Goal: Transaction & Acquisition: Purchase product/service

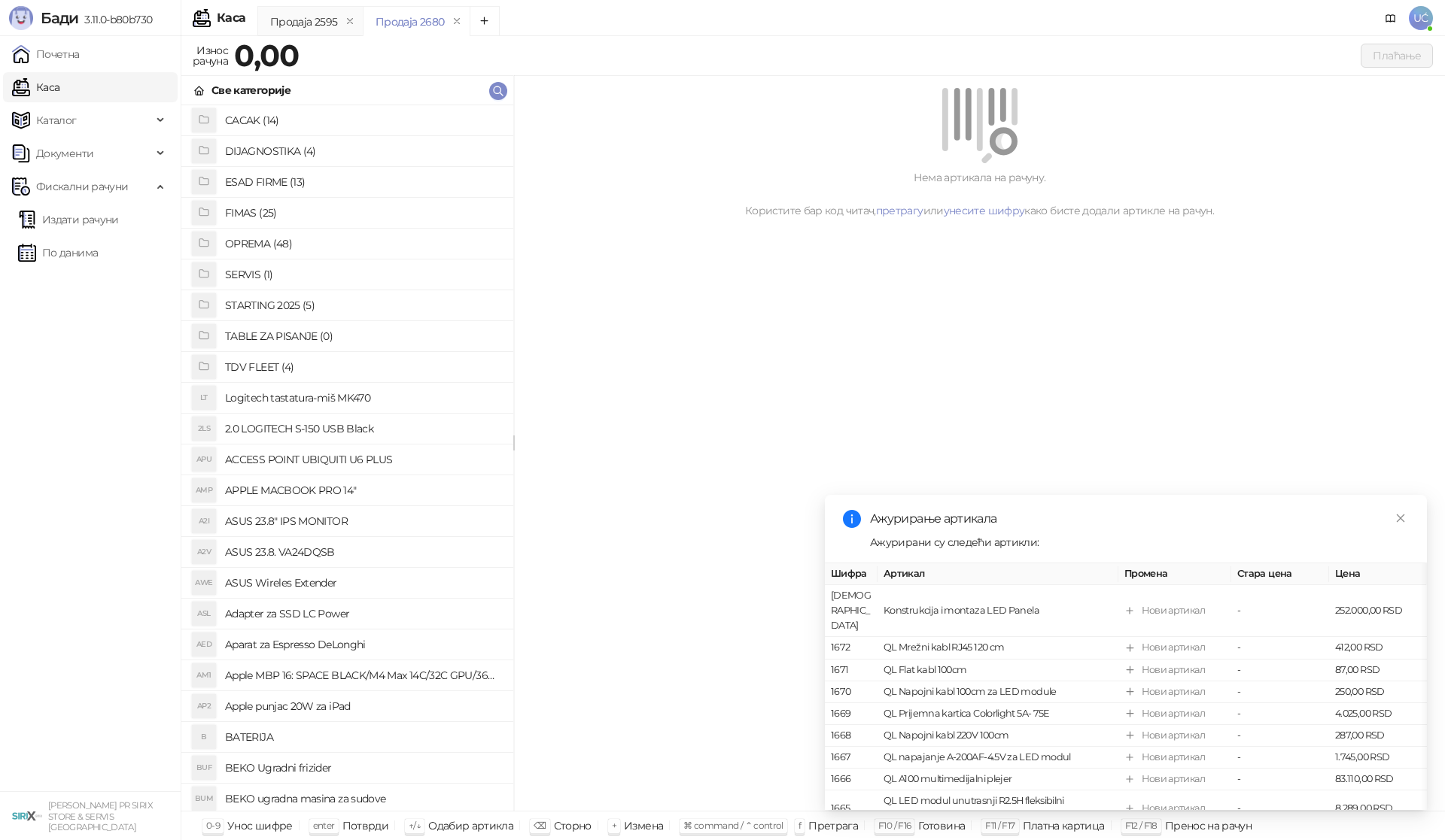
click at [277, 241] on h4 "OPREMA (48)" at bounding box center [363, 243] width 277 height 24
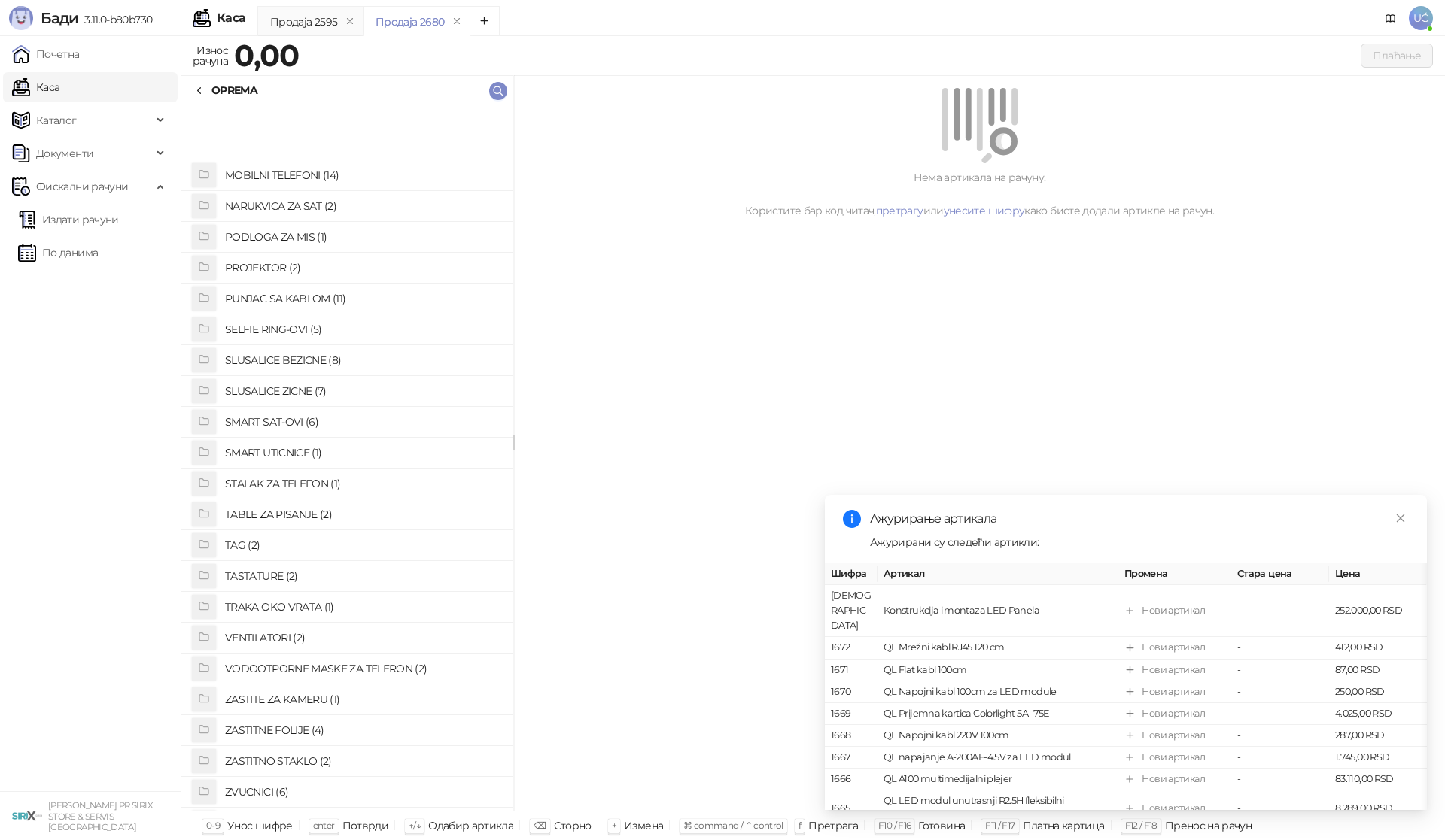
scroll to position [775, 0]
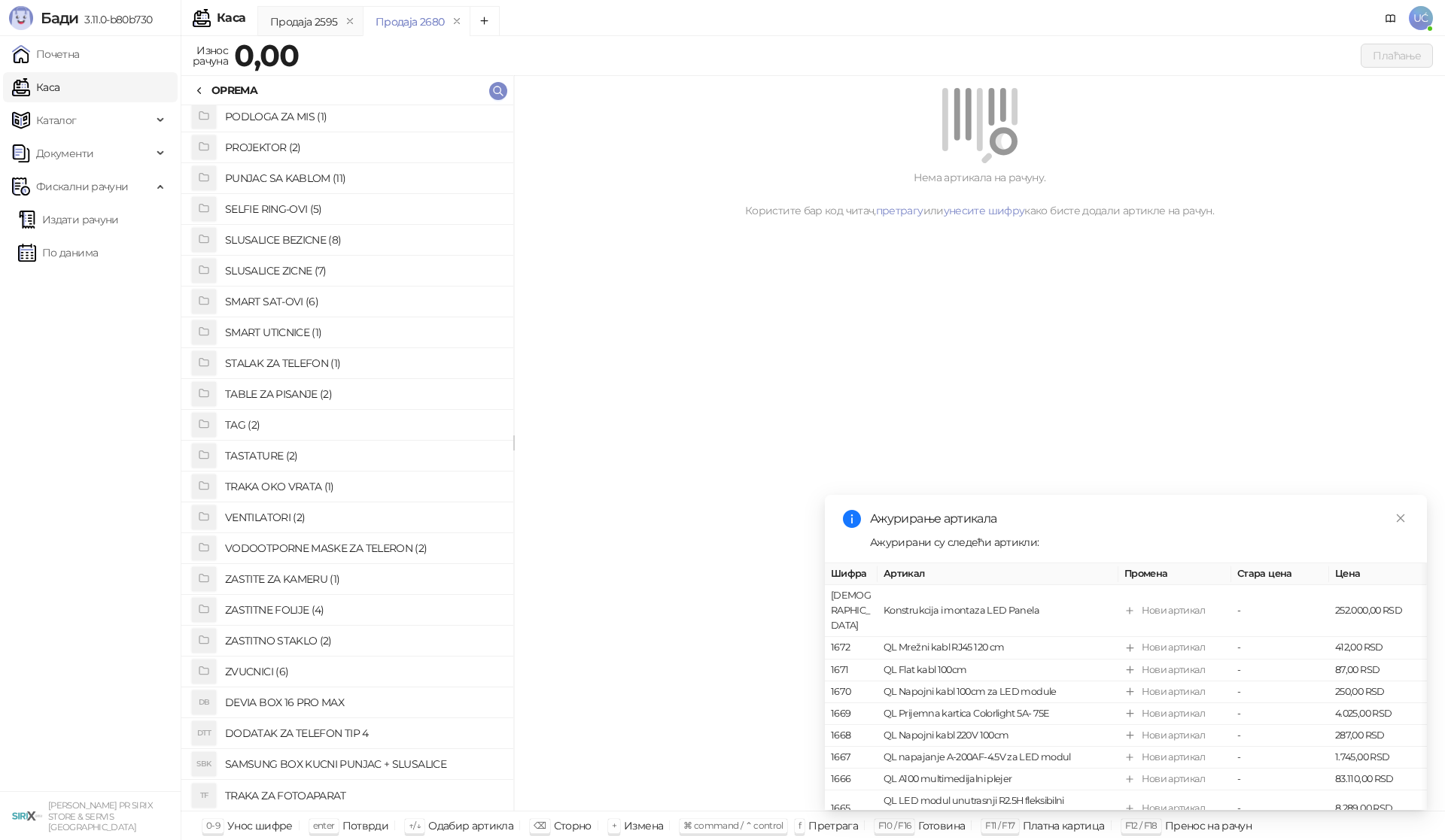
click at [303, 607] on h4 "ZASTITNE FOLIJE (4)" at bounding box center [363, 609] width 277 height 24
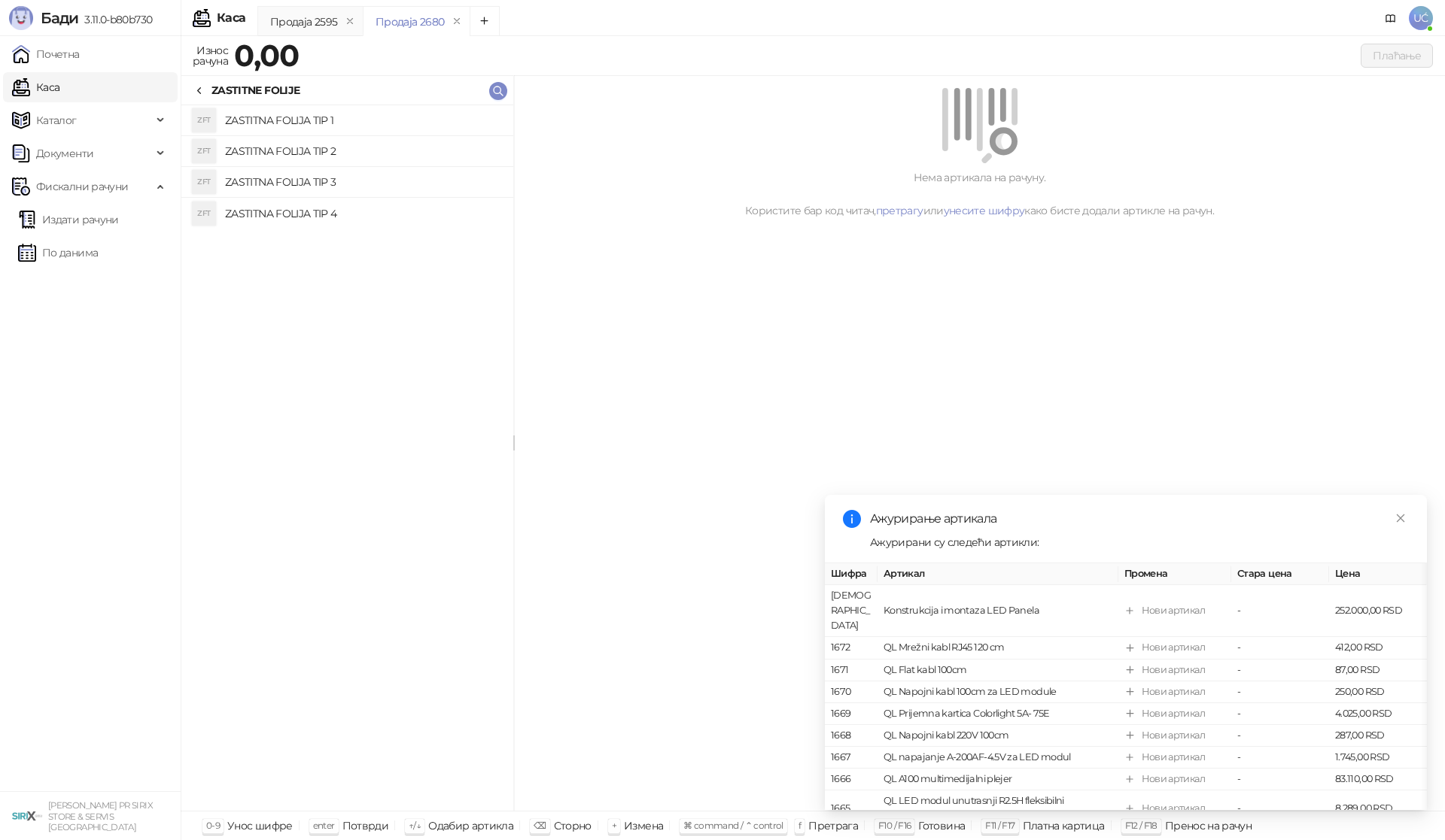
click at [345, 129] on h4 "ZASTITNA FOLIJA TIP 1" at bounding box center [363, 120] width 277 height 24
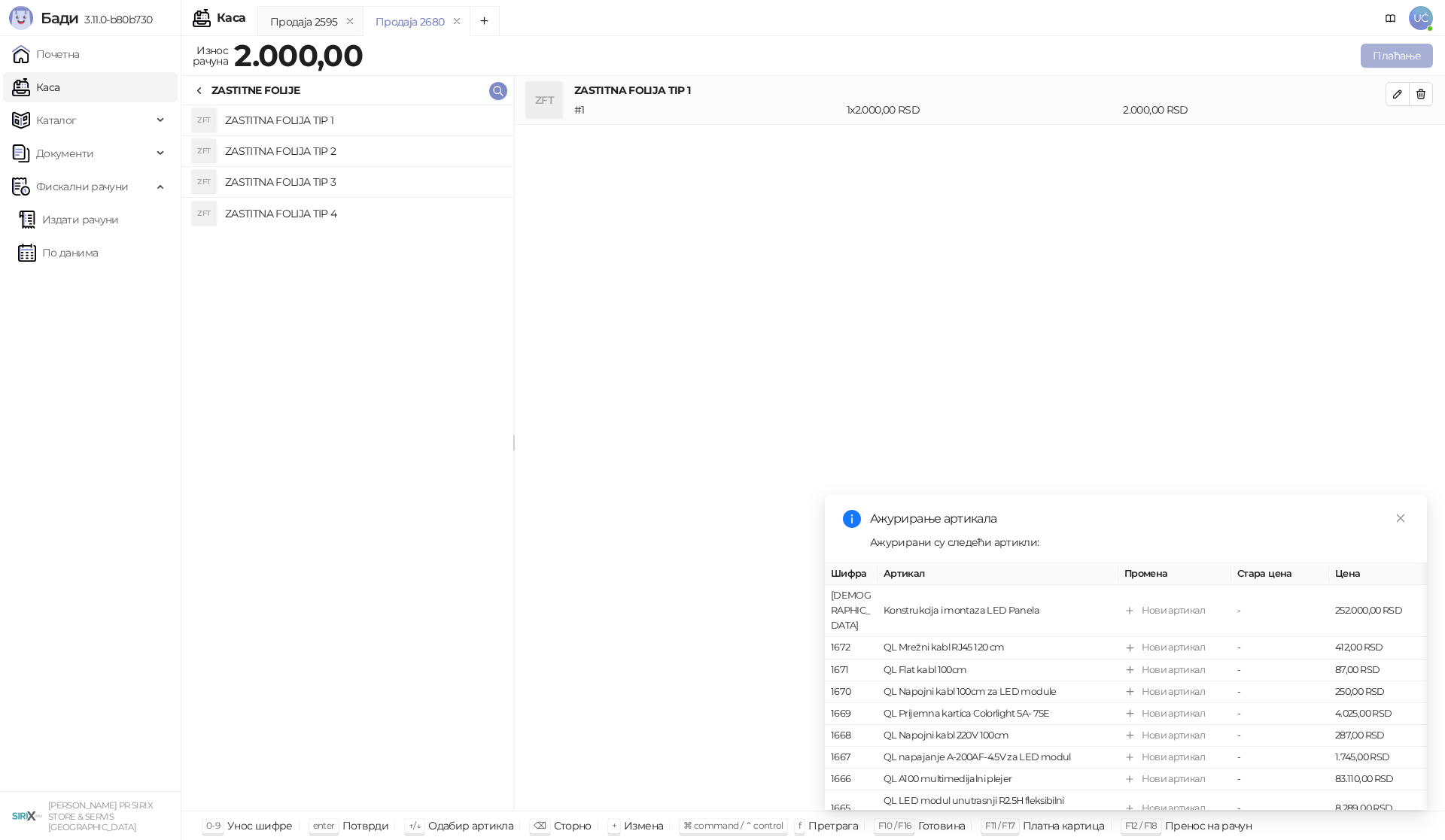
click at [1391, 59] on button "Плаћање" at bounding box center [1397, 55] width 72 height 24
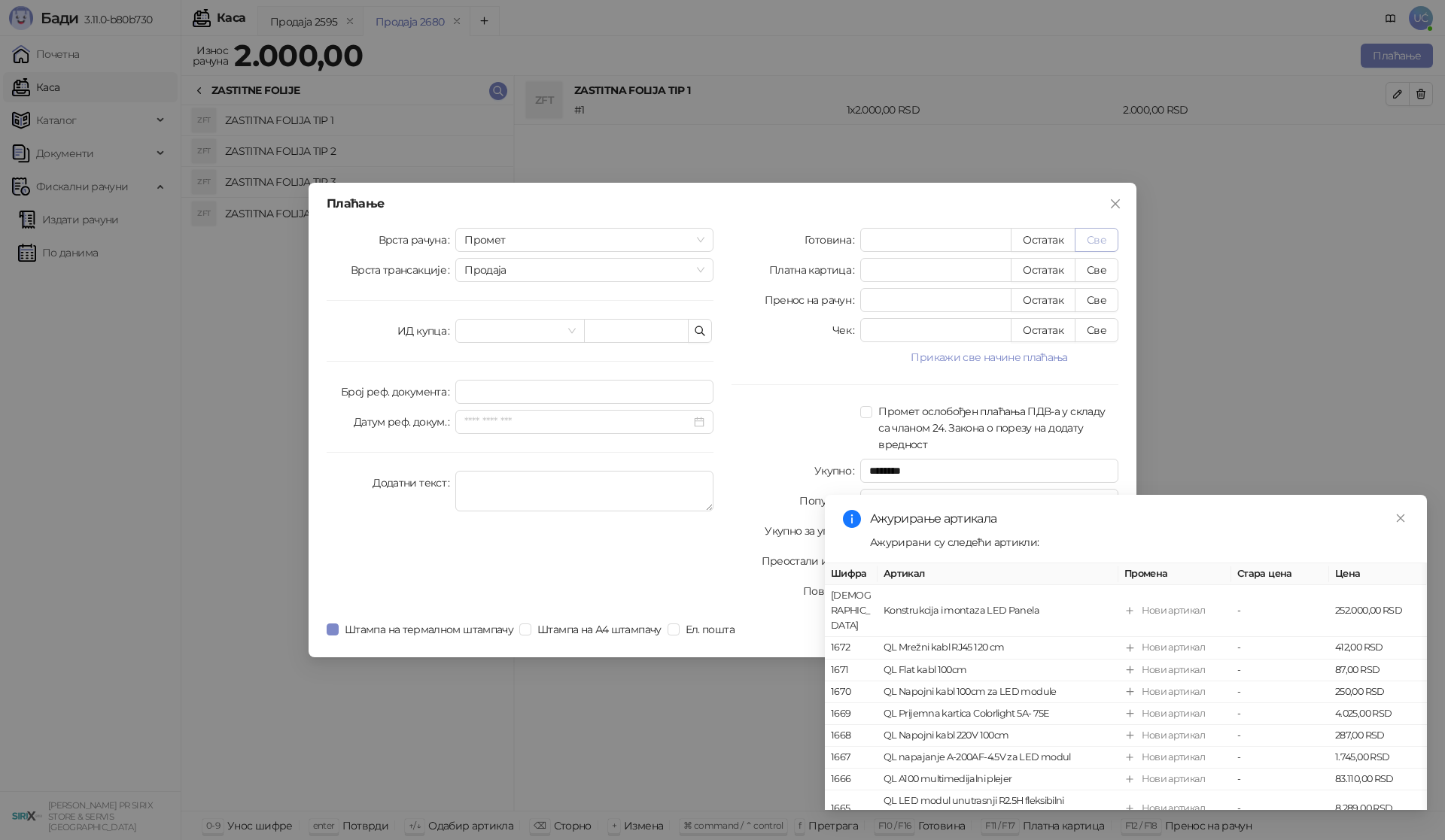
click at [1112, 244] on button "Све" at bounding box center [1096, 240] width 43 height 24
type input "****"
click at [1393, 514] on link "Close" at bounding box center [1401, 518] width 16 height 16
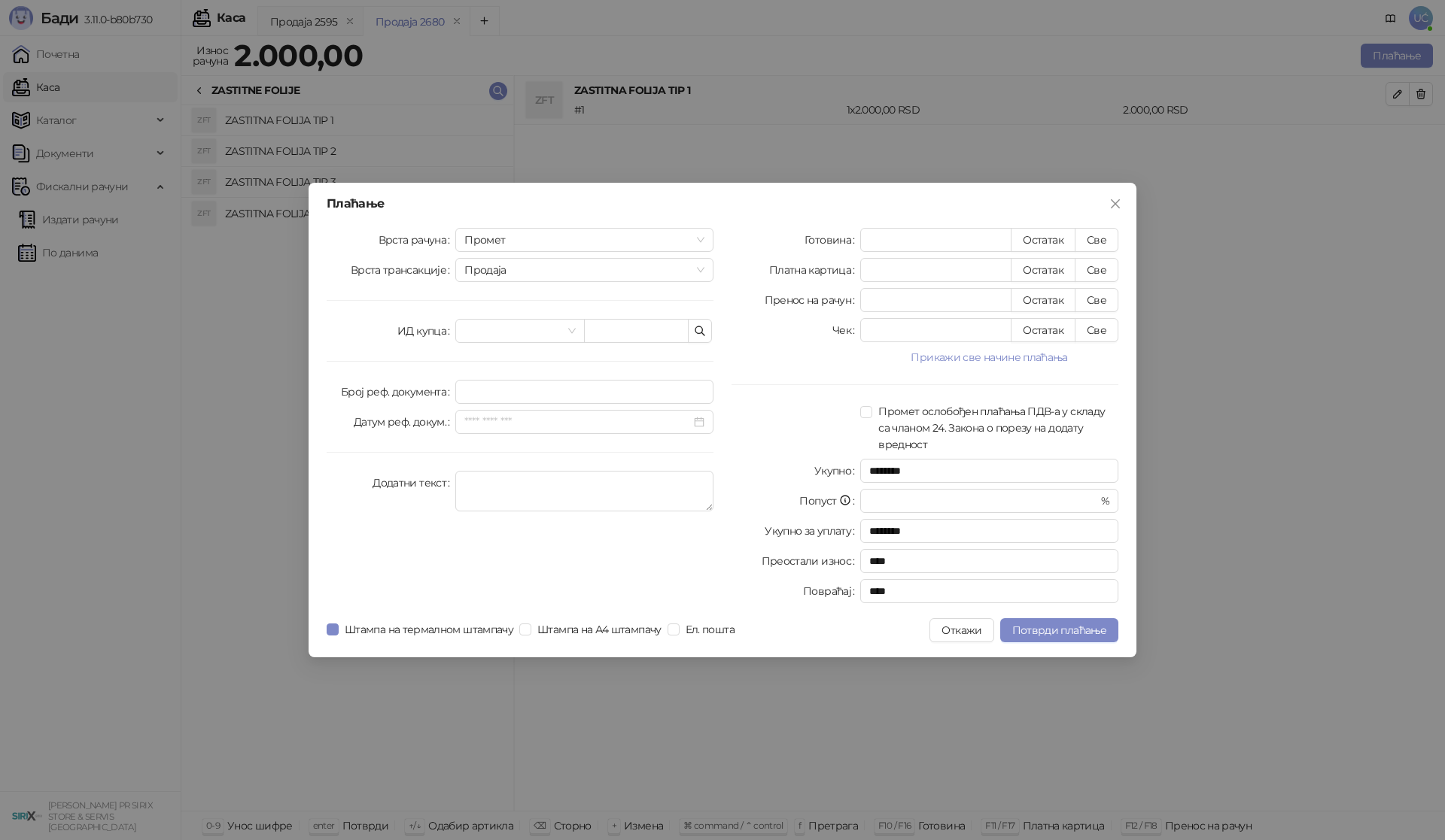
click at [1077, 642] on div "Плаћање Врста рачуна Промет Врста трансакције Продаја ИД купца Број реф. докуме…" at bounding box center [722, 420] width 828 height 475
click at [1100, 622] on button "Потврди плаћање" at bounding box center [1059, 630] width 118 height 24
